Goal: Find contact information: Find contact information

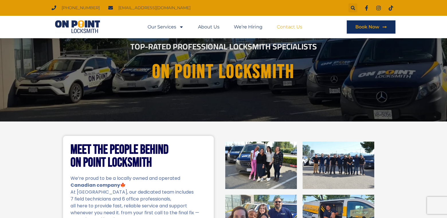
click at [287, 24] on link "Contact Us" at bounding box center [290, 26] width 26 height 13
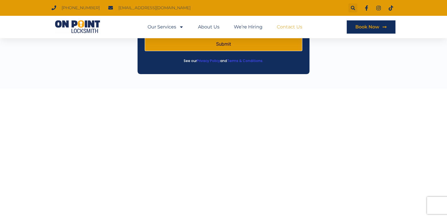
scroll to position [258, 0]
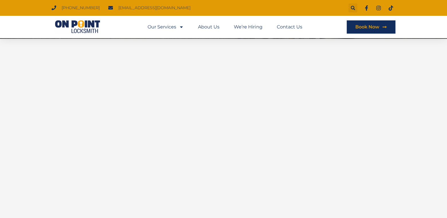
scroll to position [143, 0]
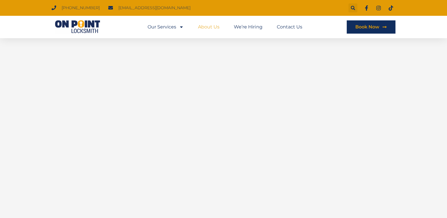
click at [215, 30] on link "About Us" at bounding box center [209, 26] width 22 height 13
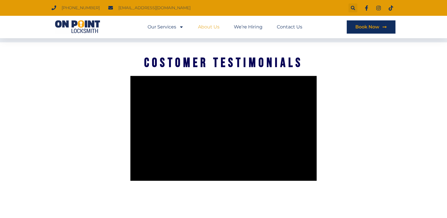
scroll to position [1039, 0]
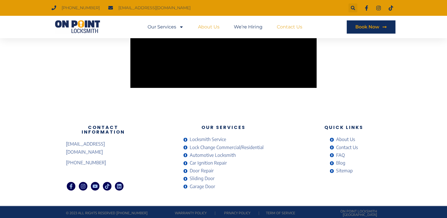
click at [288, 26] on link "Contact Us" at bounding box center [290, 26] width 26 height 13
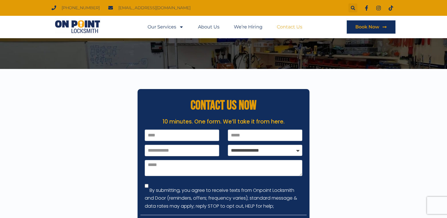
scroll to position [57, 0]
